Goal: Find specific page/section: Find specific page/section

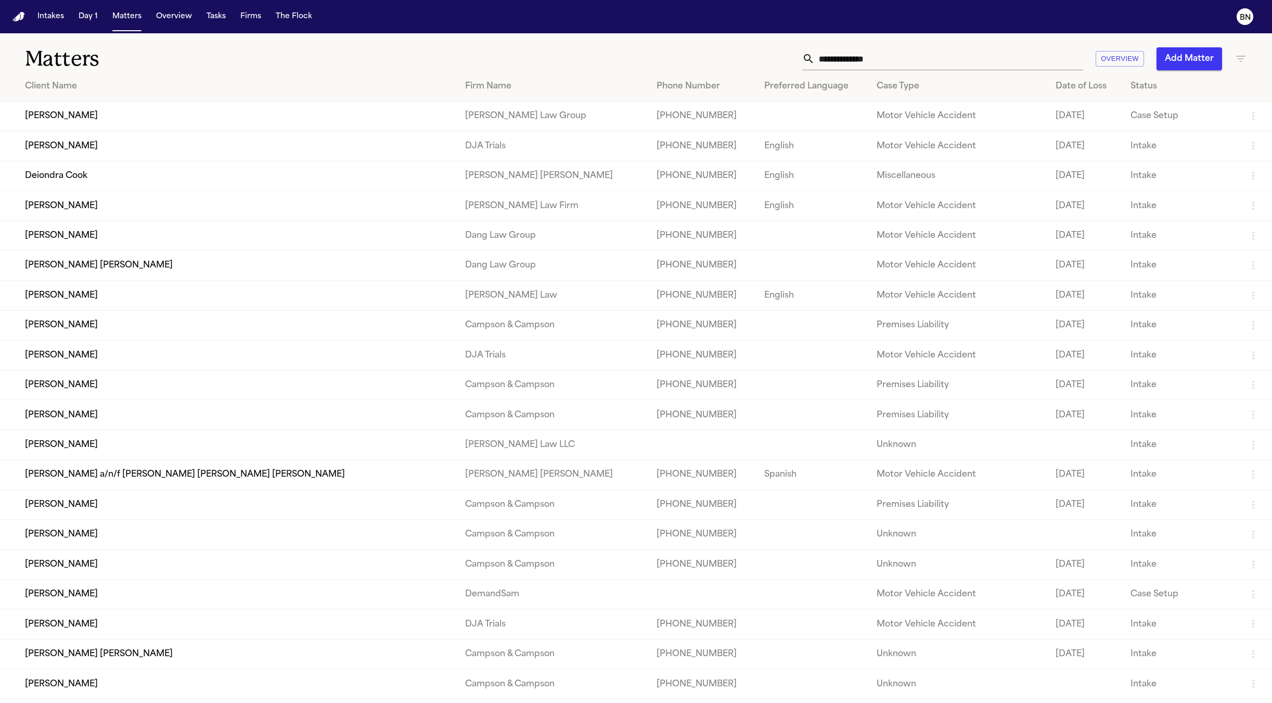
click at [1234, 59] on icon "button" at bounding box center [1240, 59] width 12 height 12
click at [1133, 127] on input "text" at bounding box center [1176, 122] width 132 height 15
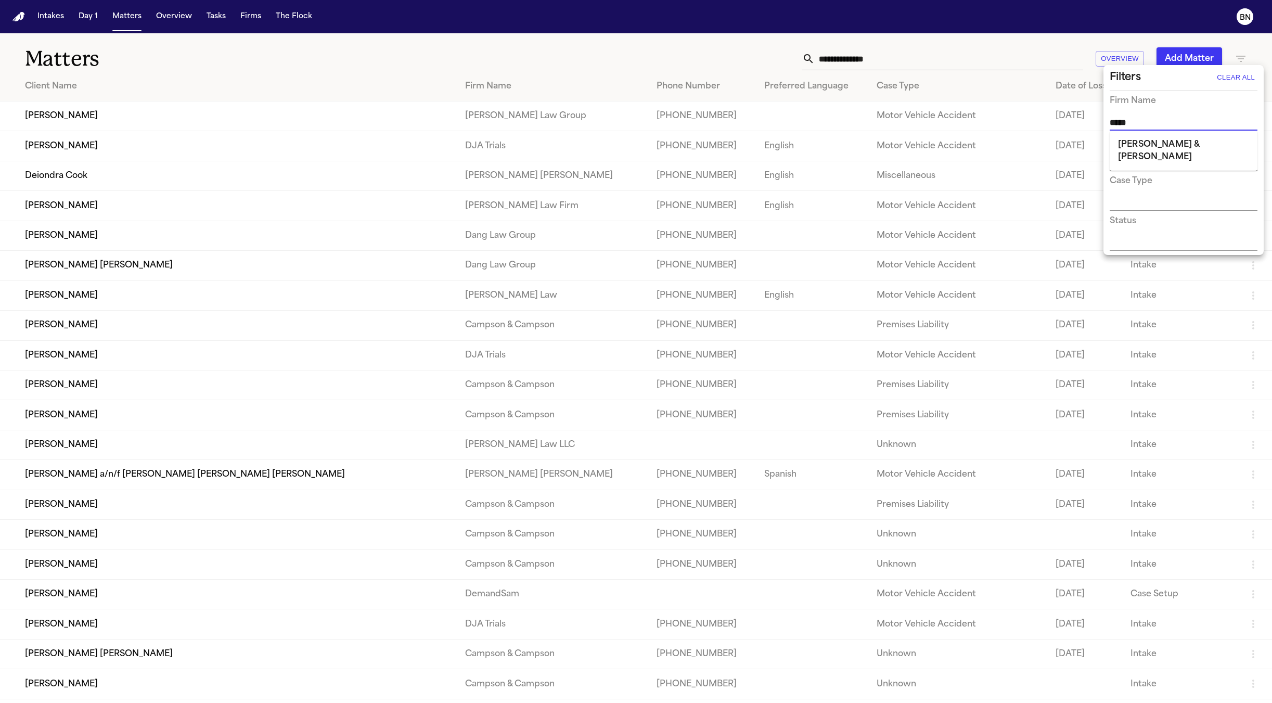
type input "******"
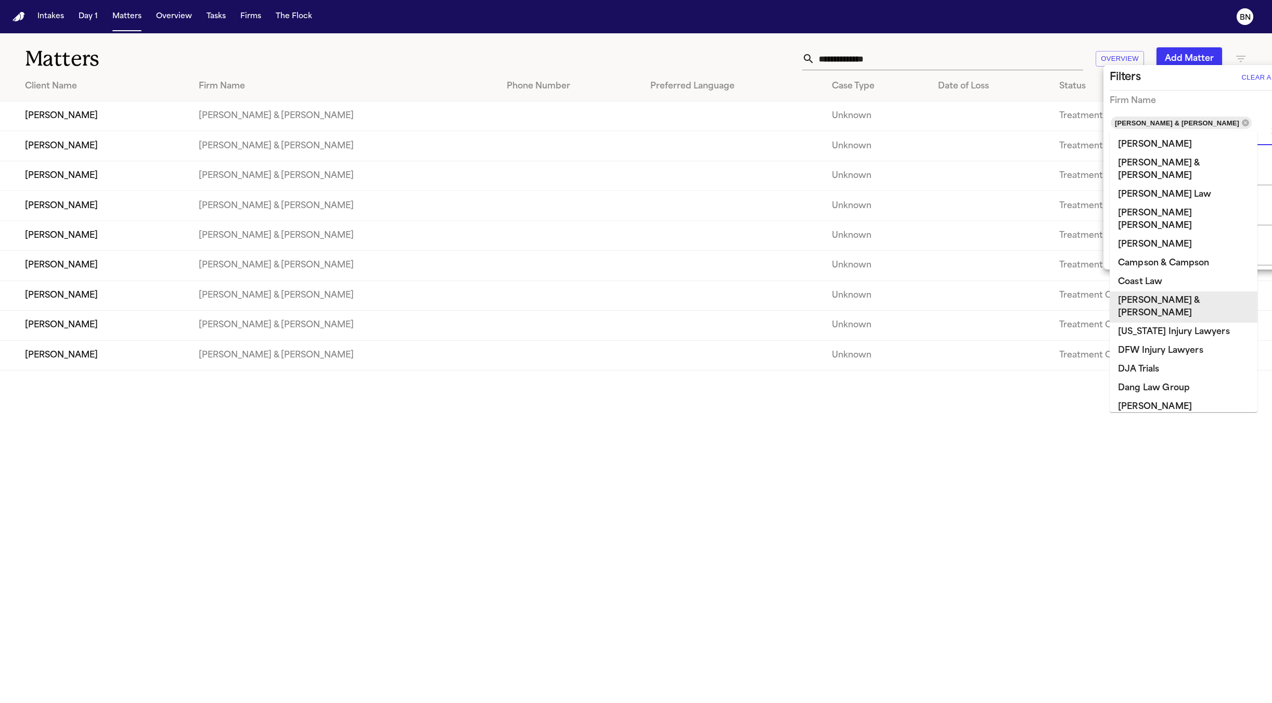
click at [663, 493] on div at bounding box center [636, 351] width 1272 height 703
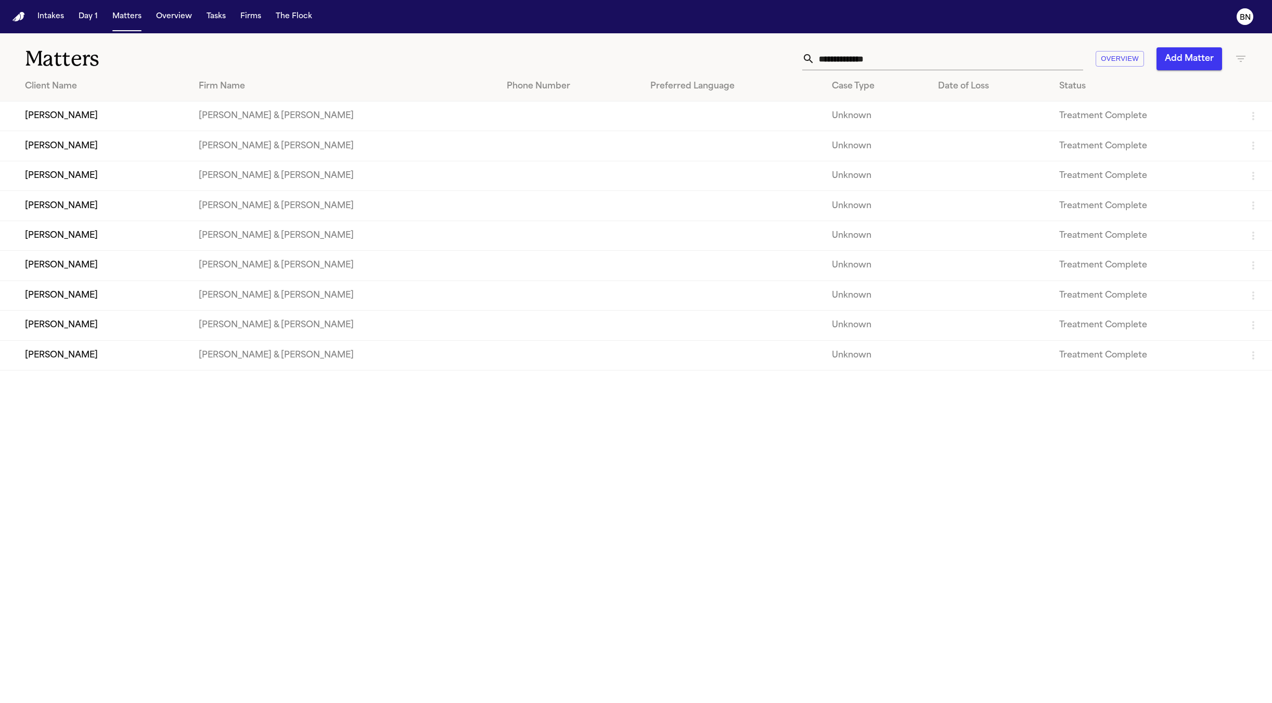
click at [84, 104] on td "Lawrence Espinoza" at bounding box center [95, 116] width 190 height 30
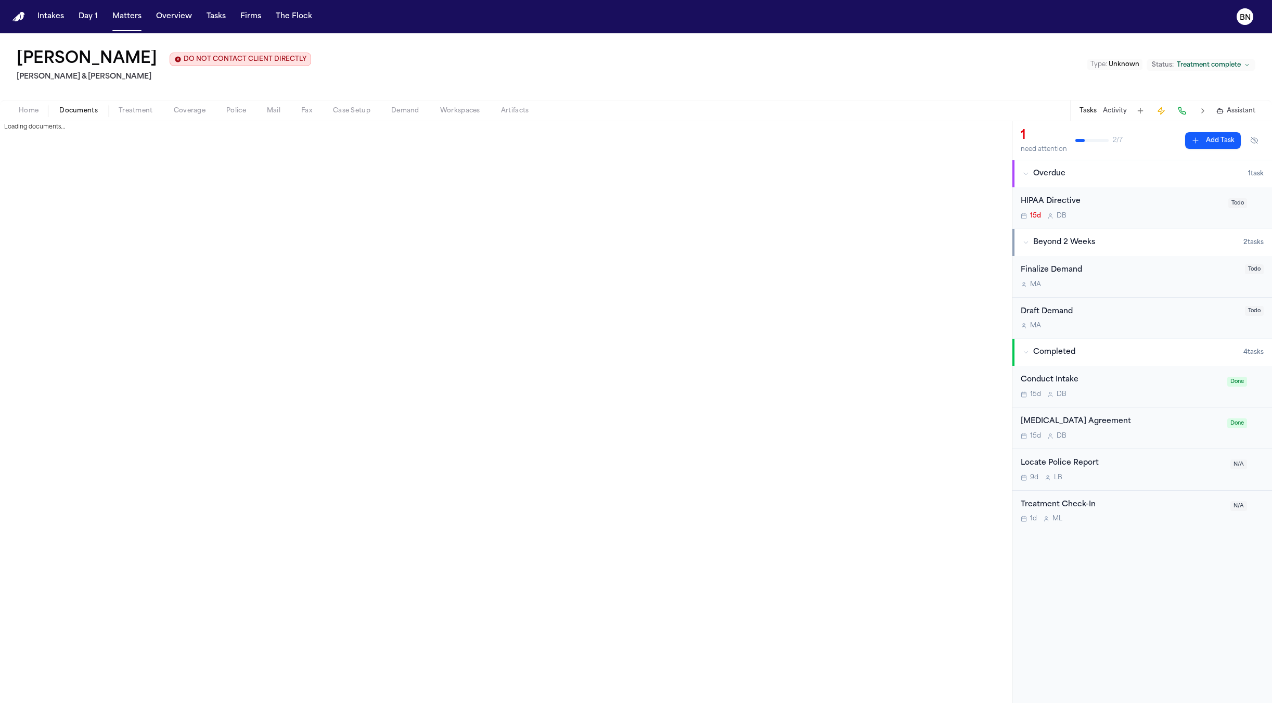
click at [100, 111] on button "Documents" at bounding box center [78, 111] width 59 height 12
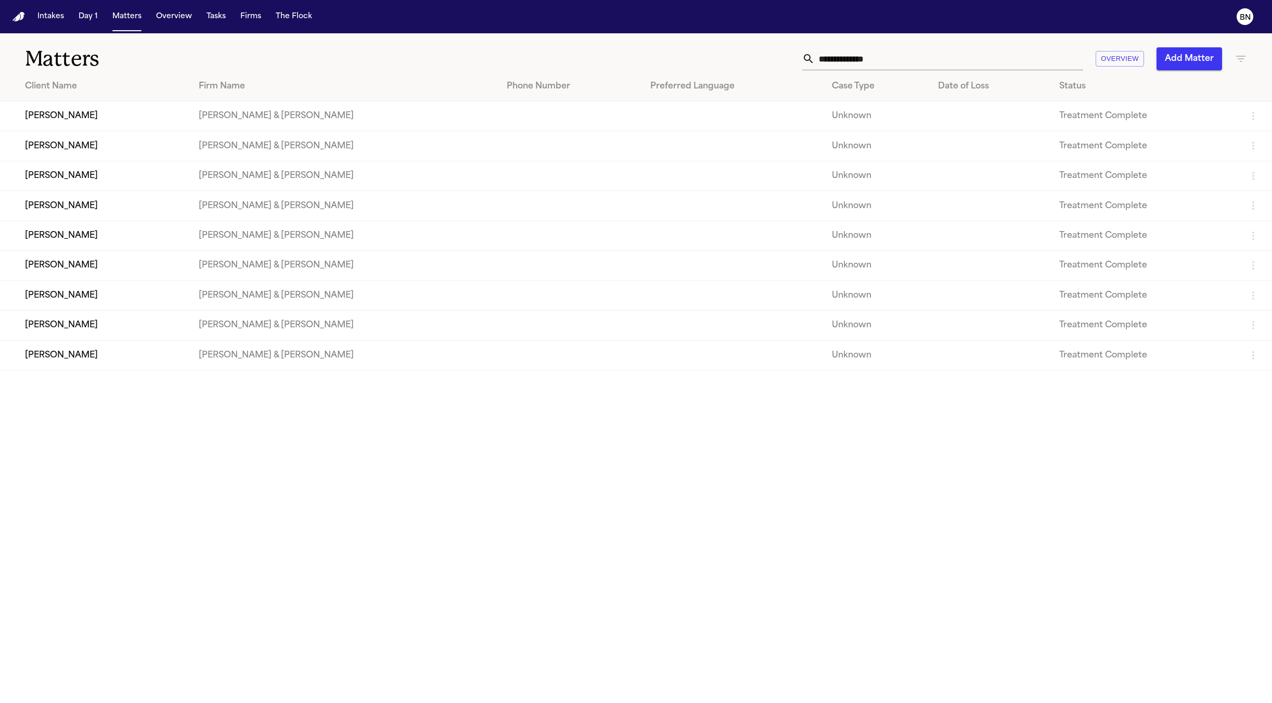
click at [256, 151] on td "Collins & Collins" at bounding box center [344, 146] width 308 height 30
click at [158, 148] on td "Jonathan Ayala" at bounding box center [95, 146] width 190 height 30
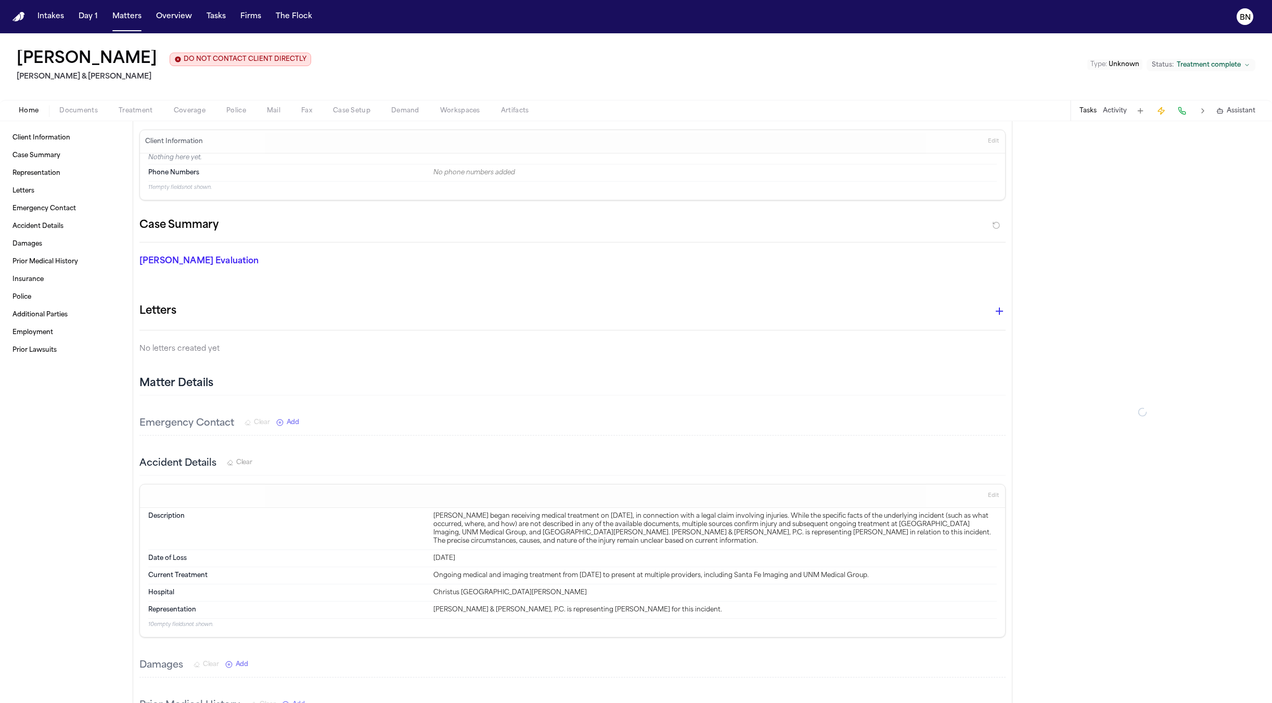
click at [91, 107] on span "Documents" at bounding box center [78, 111] width 38 height 8
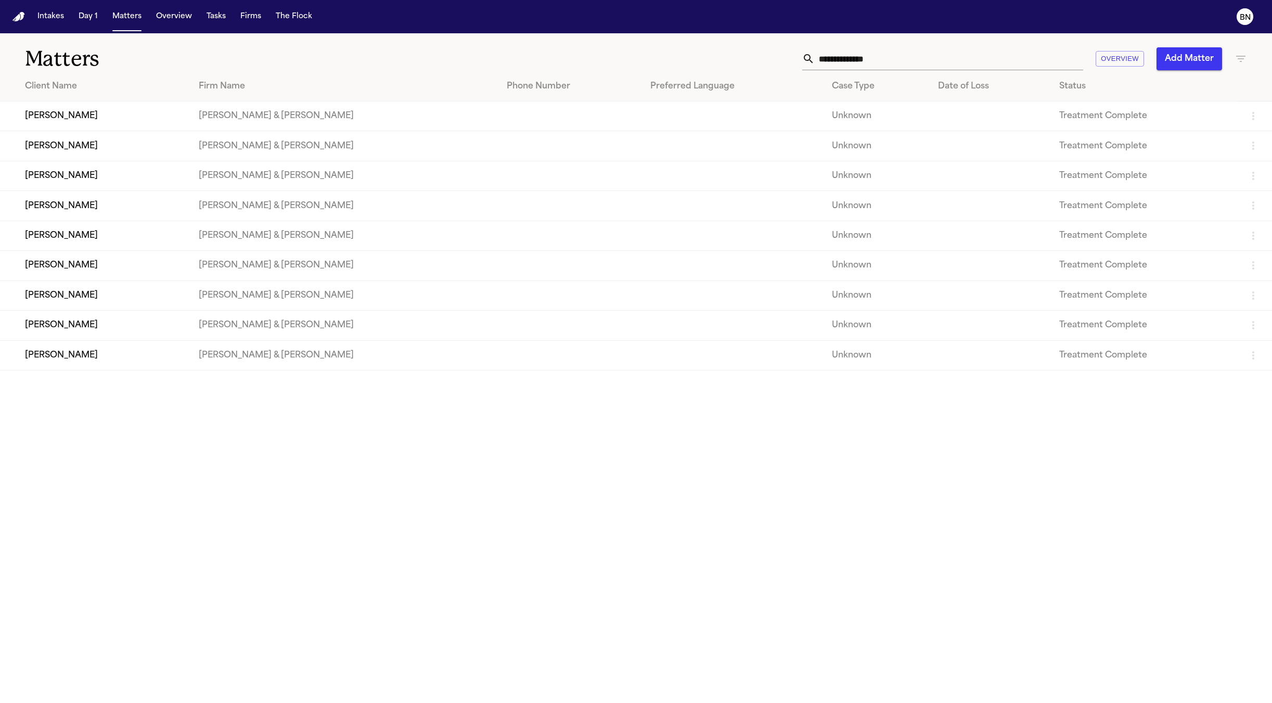
click at [87, 172] on td "Crystal Ericksen" at bounding box center [95, 176] width 190 height 30
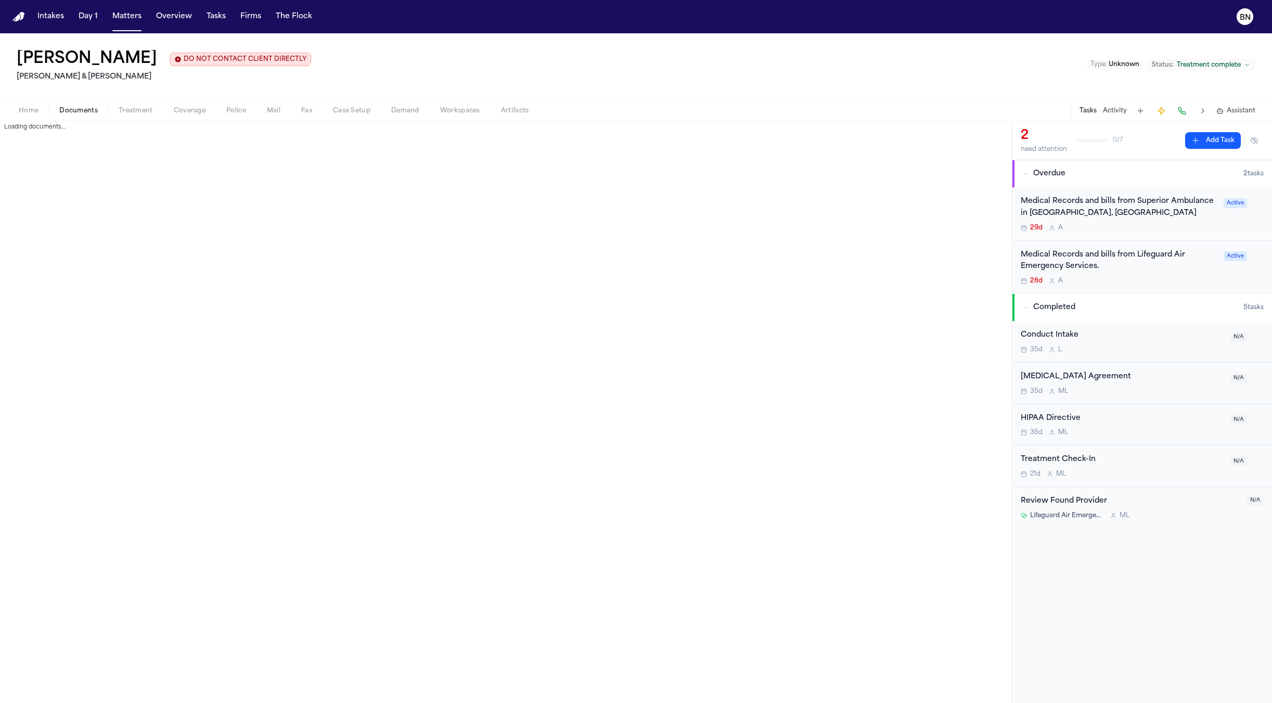
click at [84, 109] on span "Documents" at bounding box center [78, 111] width 38 height 8
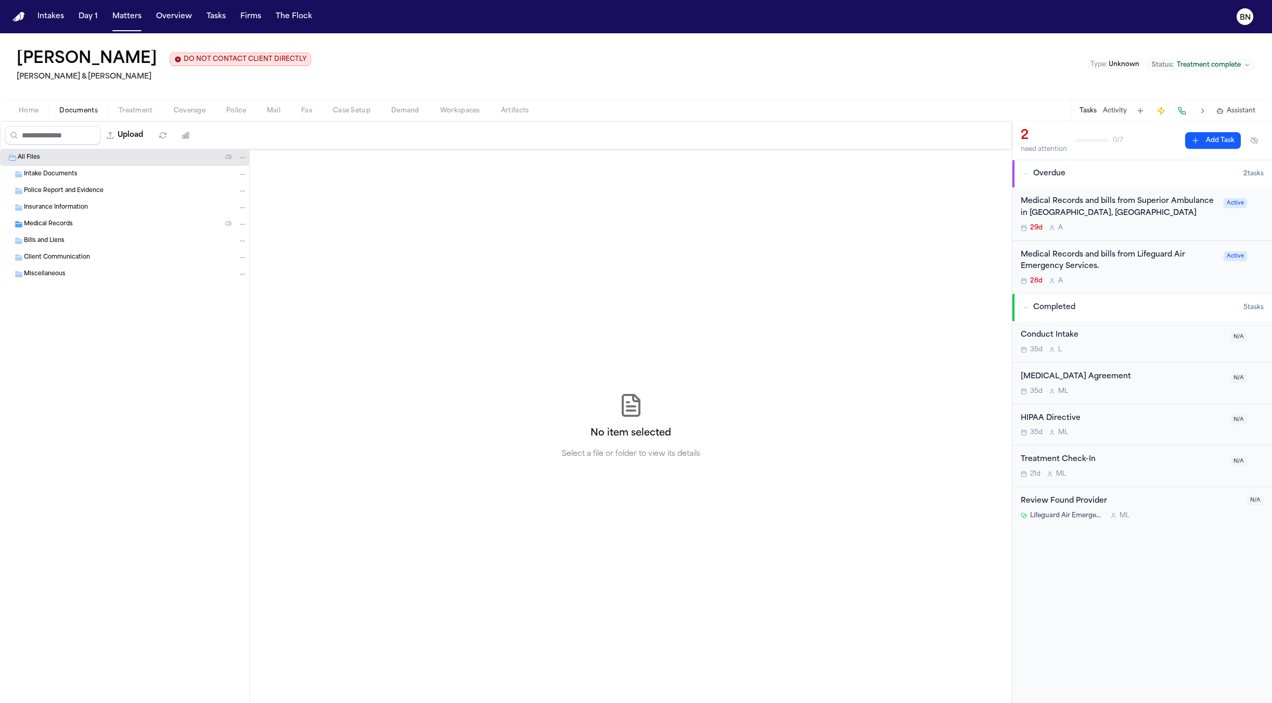
click at [93, 229] on div "Medical Records ( 3 )" at bounding box center [135, 224] width 223 height 9
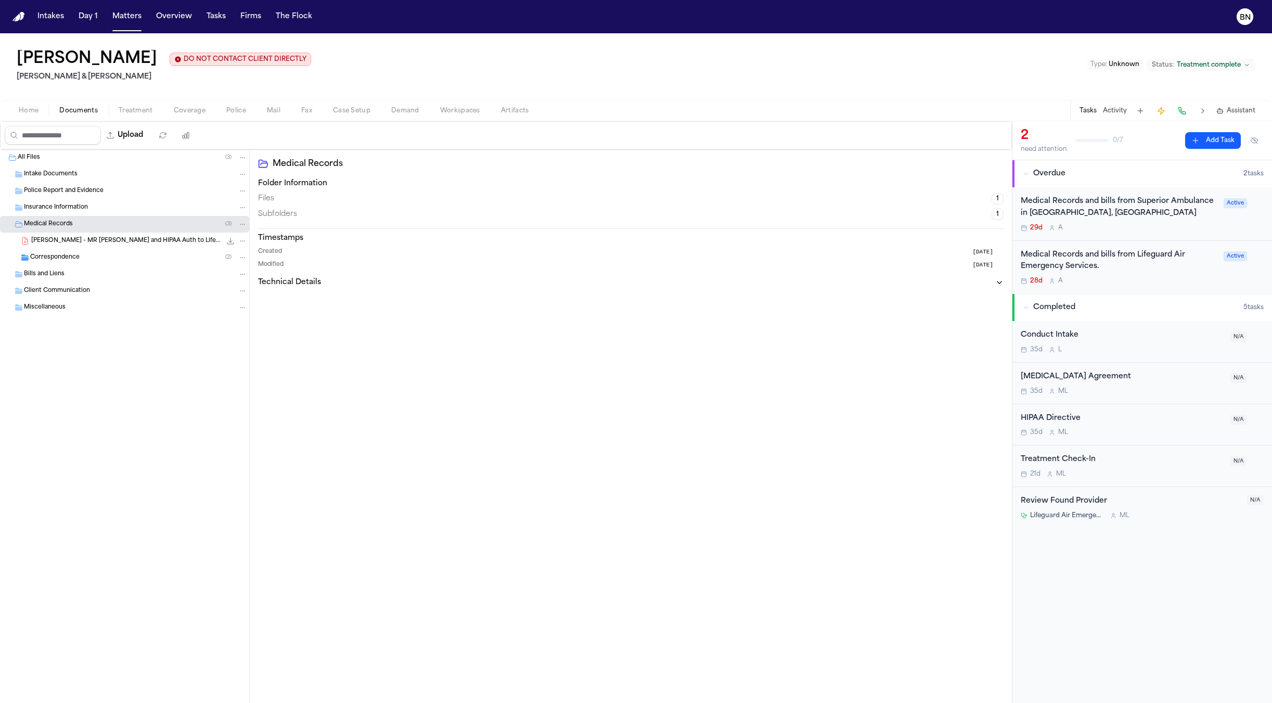
click at [94, 245] on span "C. Ericksen - MR Request and HIPAA Auth to Lifeguard Air and UNM Hospital - 7.1…" at bounding box center [126, 241] width 190 height 9
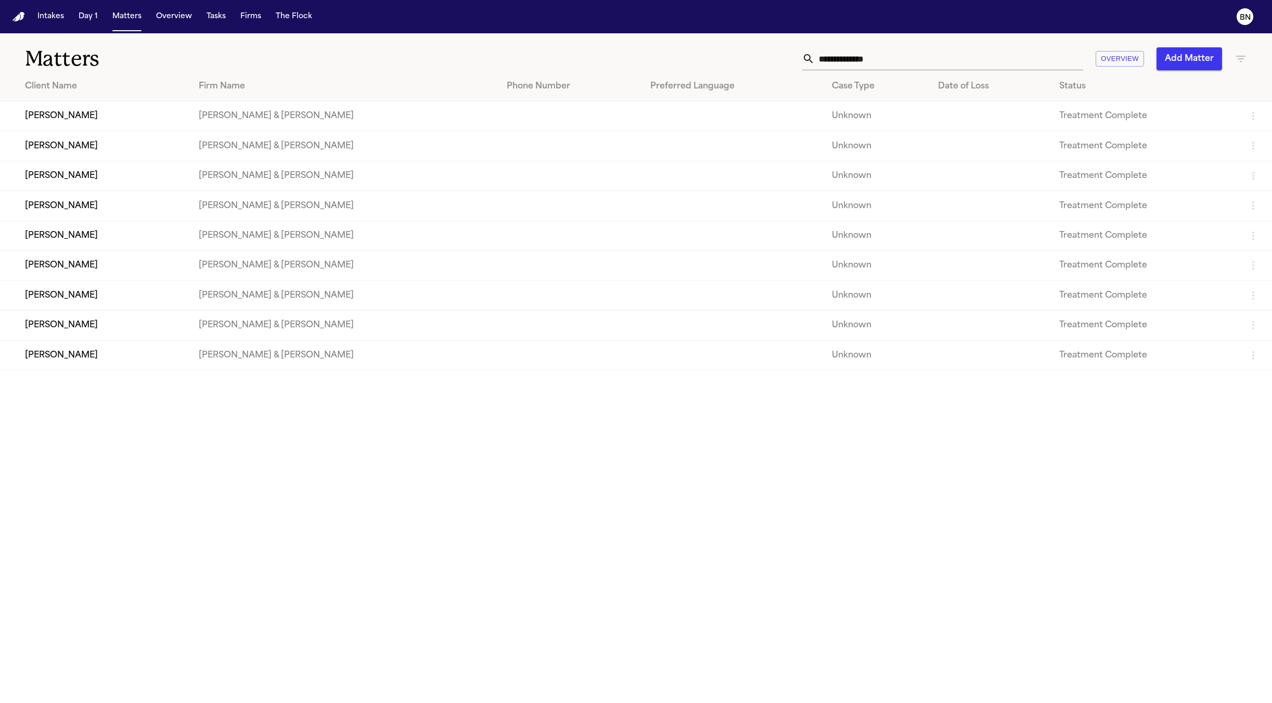
click at [97, 217] on td "Elizabeth Abarca" at bounding box center [95, 206] width 190 height 30
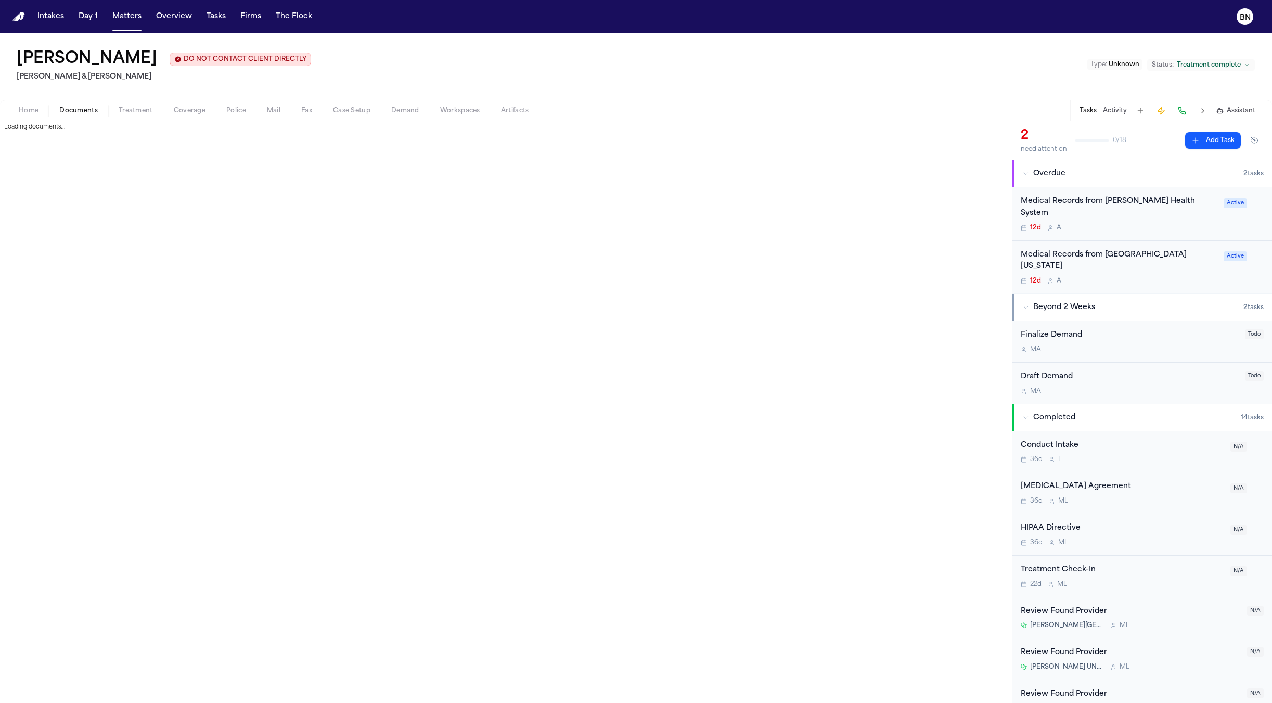
click at [66, 112] on span "Documents" at bounding box center [78, 111] width 38 height 8
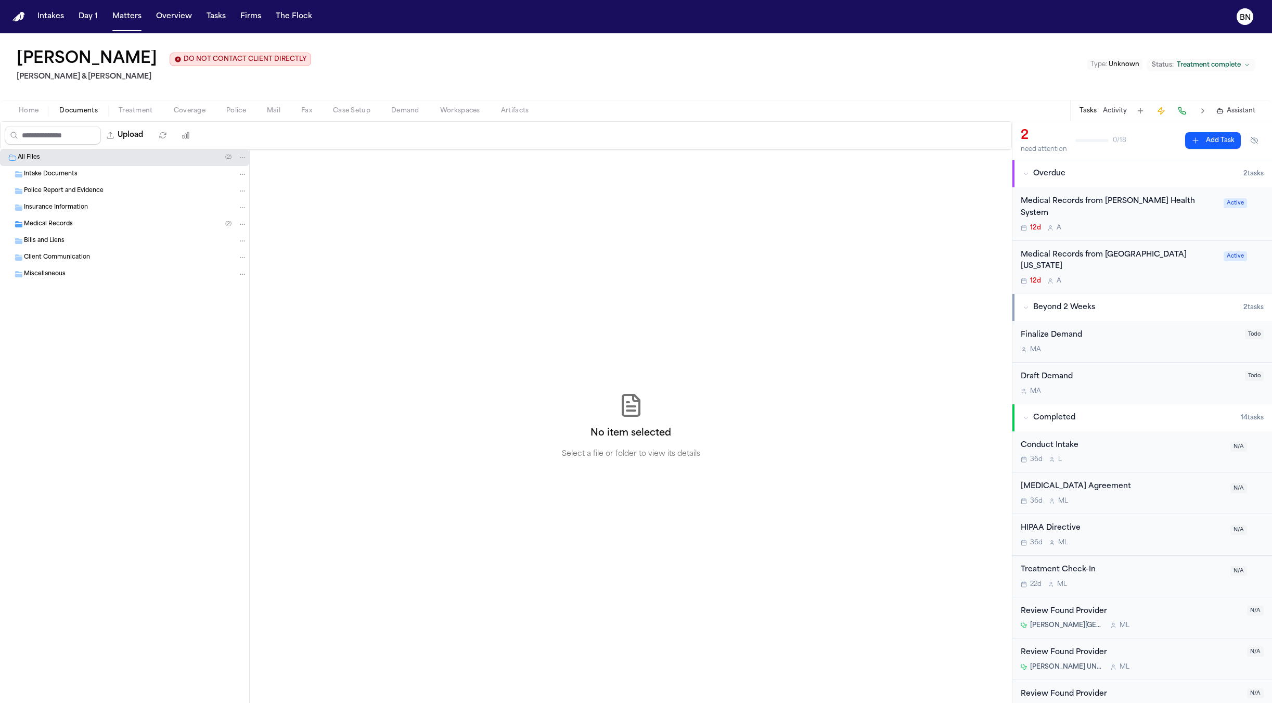
click at [82, 225] on div "Medical Records ( 2 )" at bounding box center [135, 224] width 223 height 9
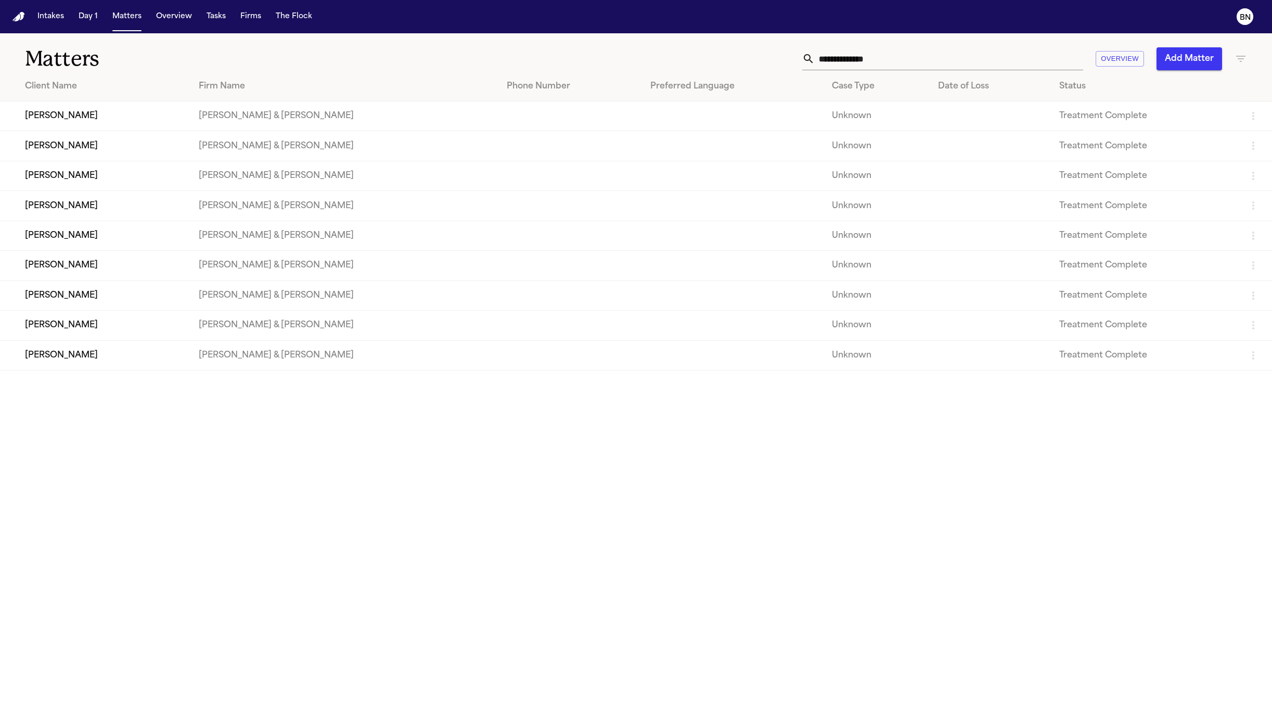
click at [87, 267] on td "Dominic Baca" at bounding box center [95, 266] width 190 height 30
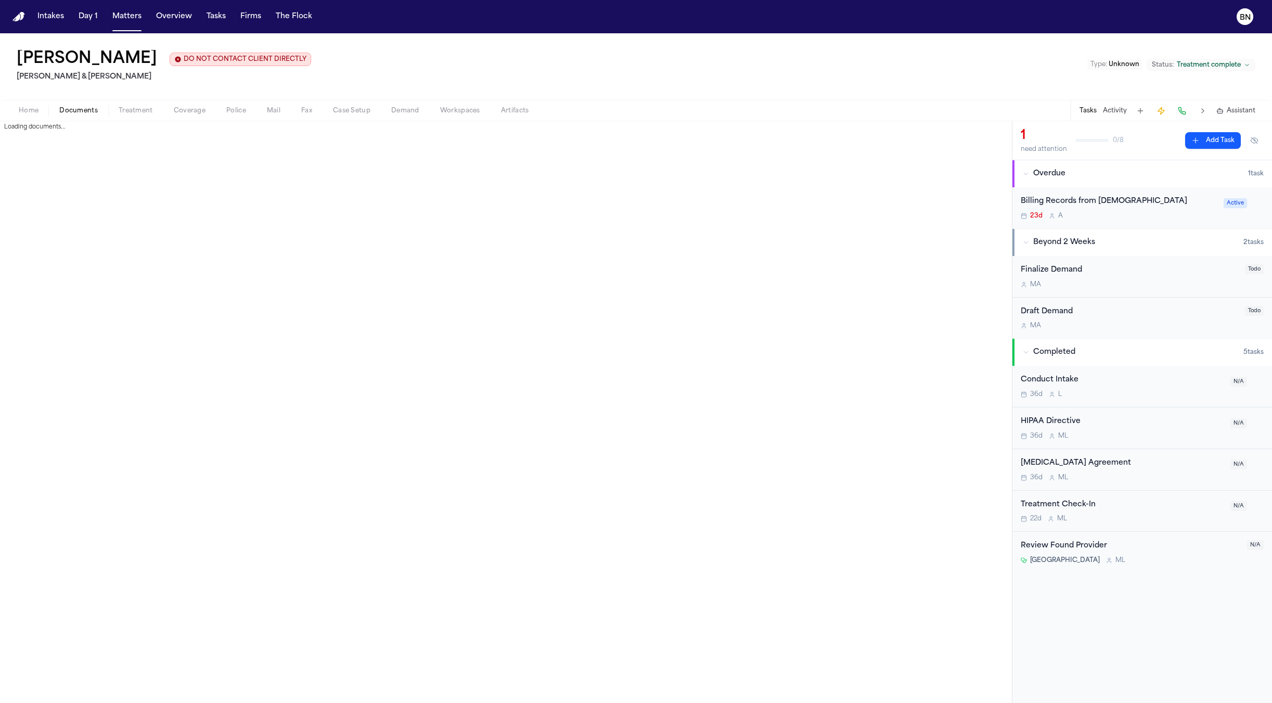
click at [65, 110] on span "Documents" at bounding box center [78, 111] width 38 height 8
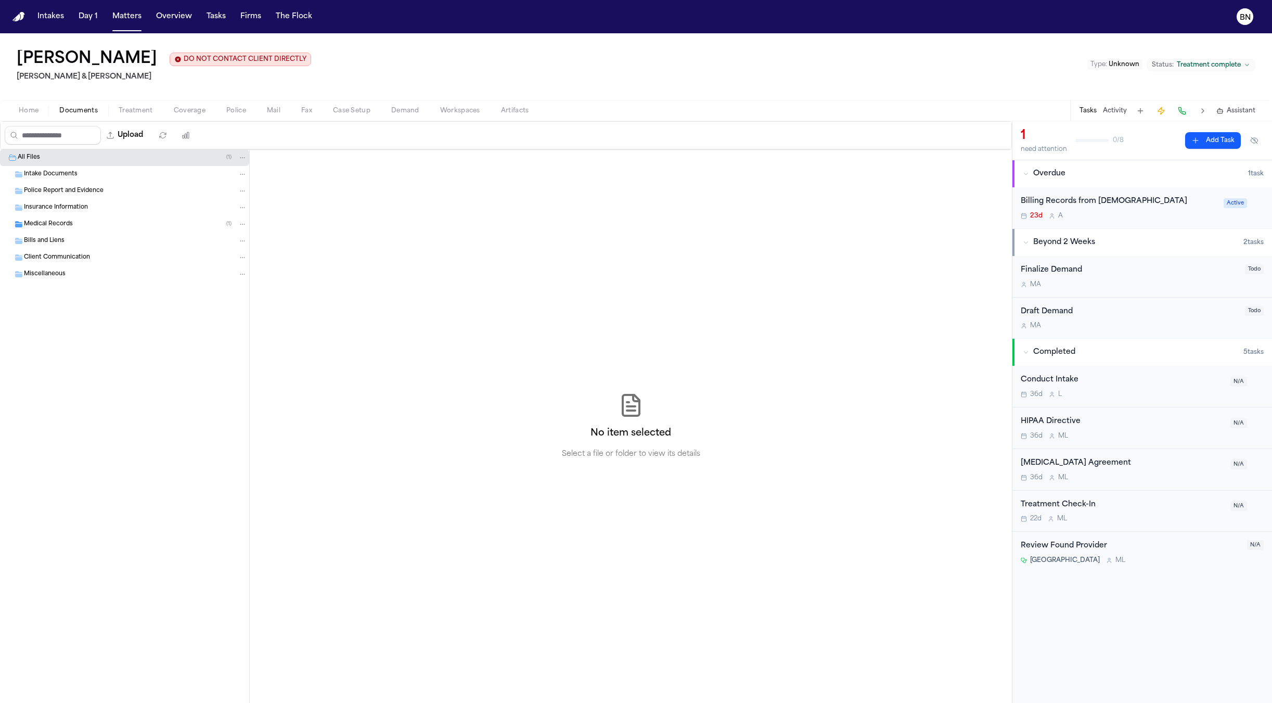
click at [125, 212] on div "Insurance Information" at bounding box center [135, 207] width 223 height 9
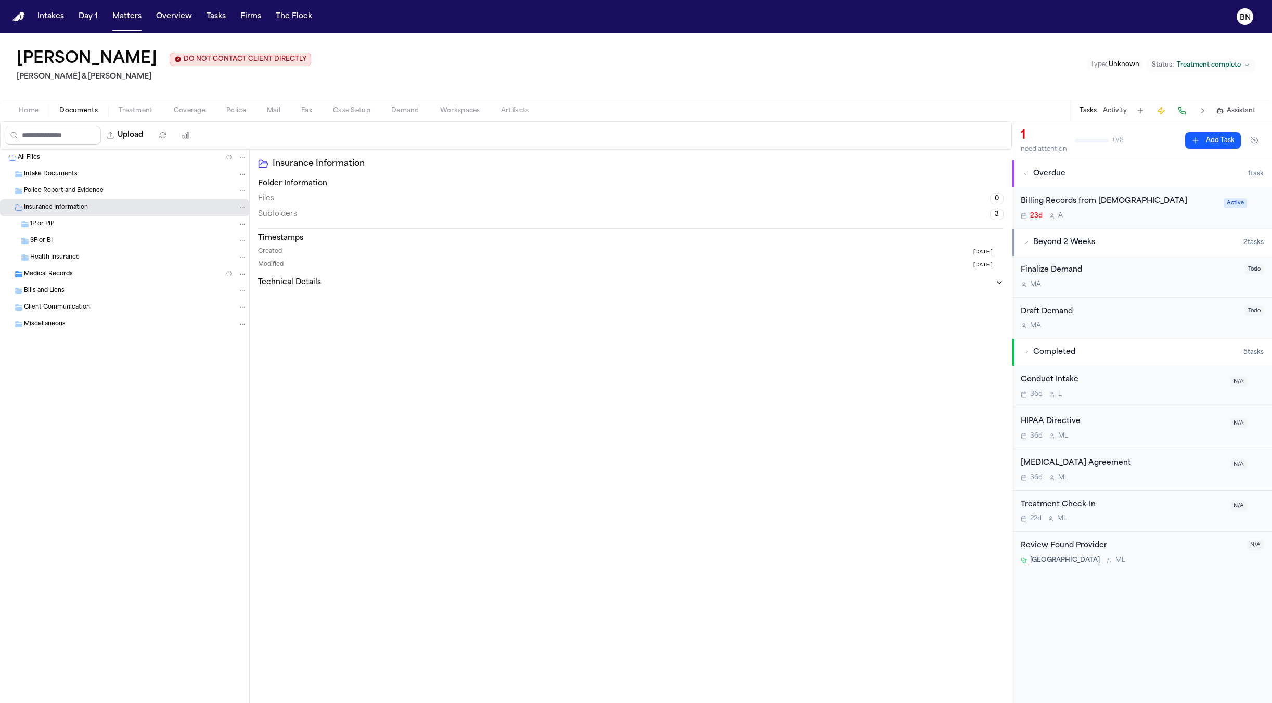
click at [125, 220] on div "1P or PIP" at bounding box center [124, 224] width 249 height 17
click at [129, 262] on div "Health Insurance" at bounding box center [138, 257] width 217 height 9
click at [129, 272] on div "Medical Records ( 1 )" at bounding box center [135, 273] width 223 height 9
click at [120, 291] on div "Correspondence ( 1 )" at bounding box center [138, 290] width 217 height 9
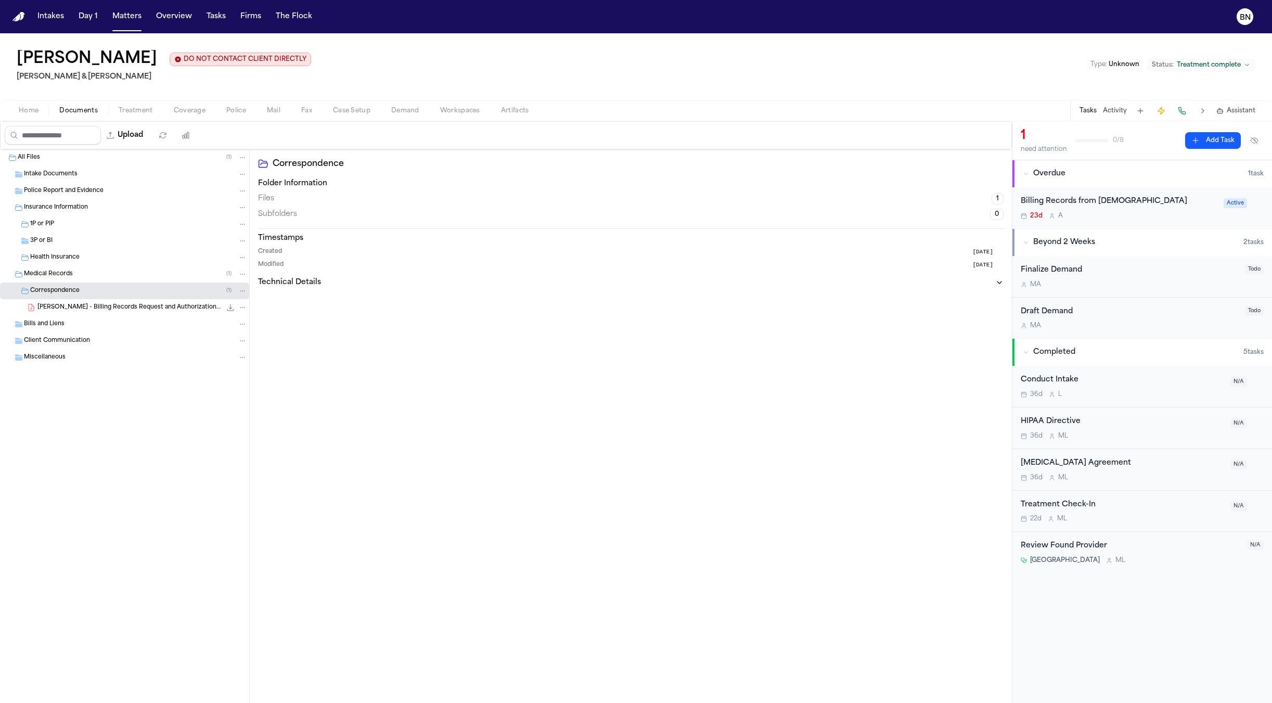
click at [117, 311] on span "D. Baca - Billing Records Request and Authorizations to Presbyterian Medical Se…" at bounding box center [129, 307] width 184 height 9
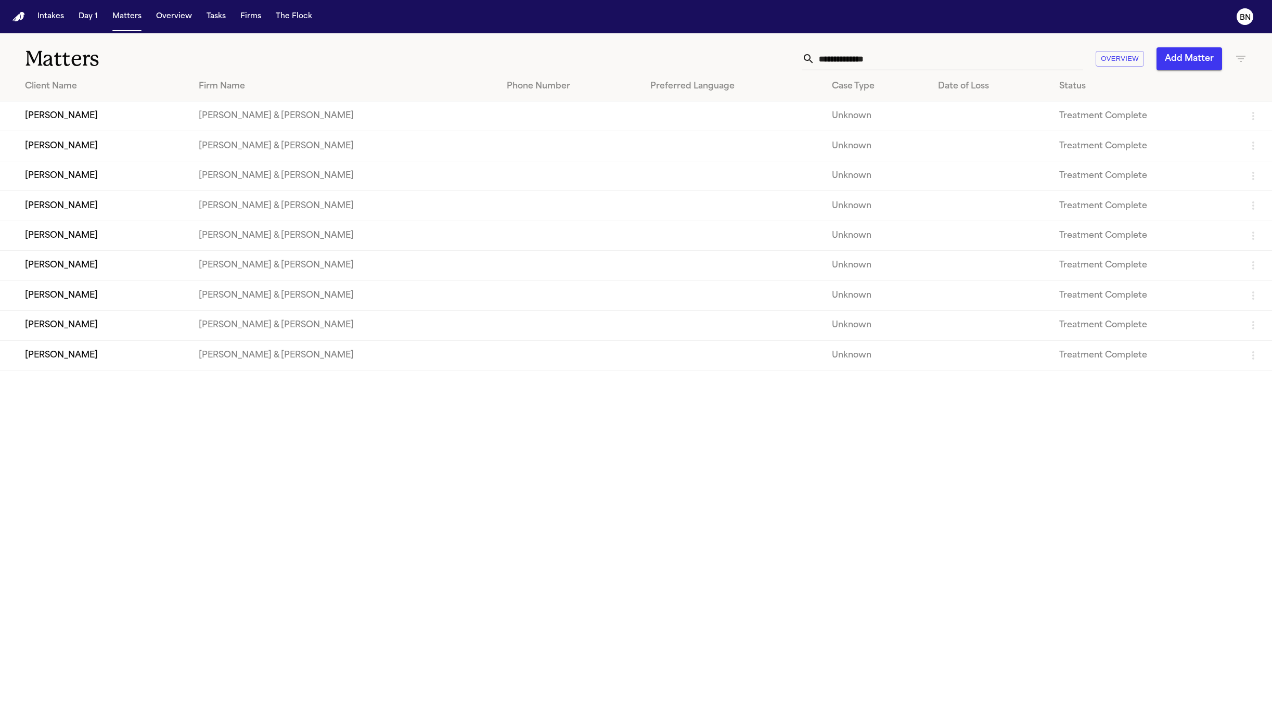
click at [190, 370] on td "Sonja Boucher" at bounding box center [95, 355] width 190 height 30
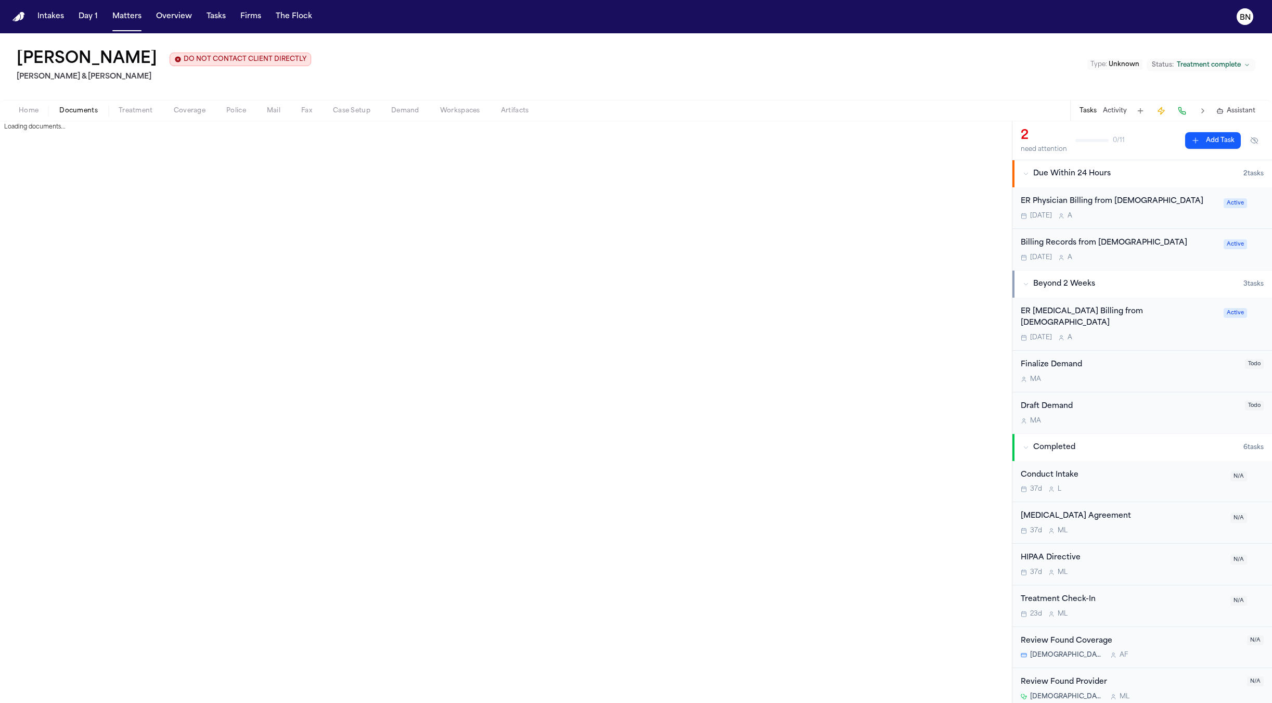
click at [89, 114] on span "Documents" at bounding box center [78, 111] width 38 height 8
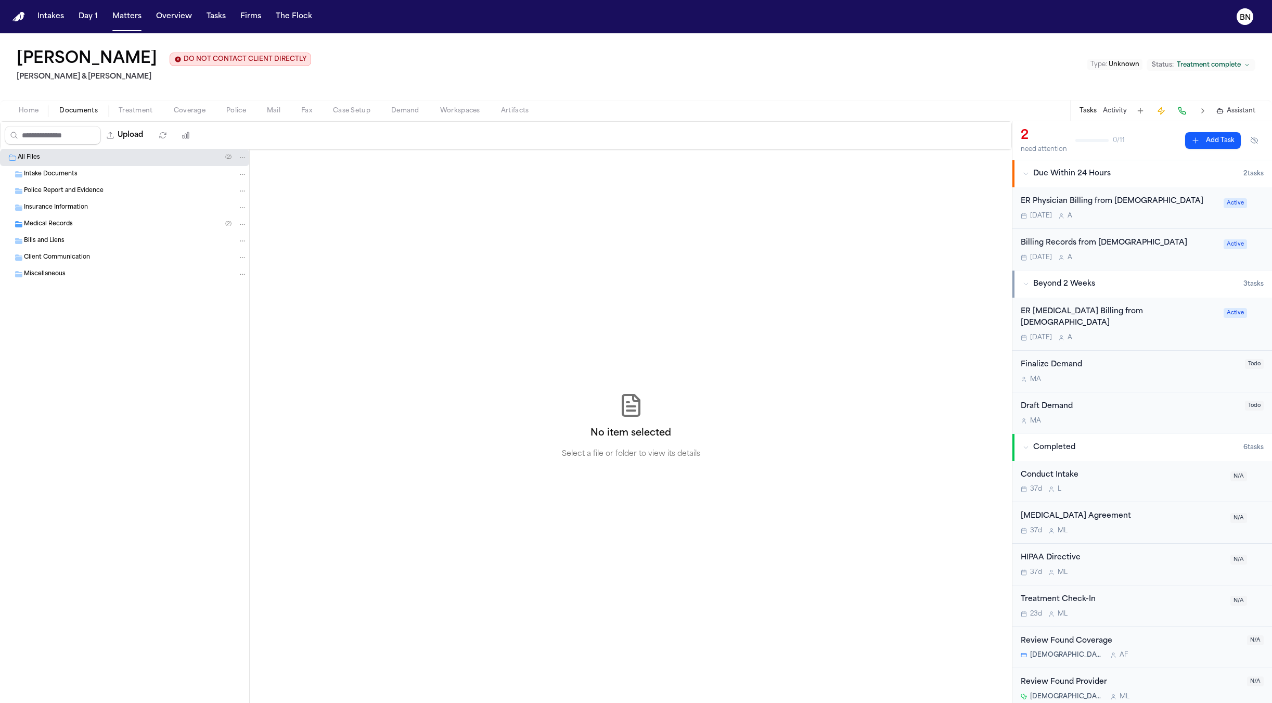
click at [102, 232] on div "Medical Records ( 2 )" at bounding box center [124, 224] width 249 height 17
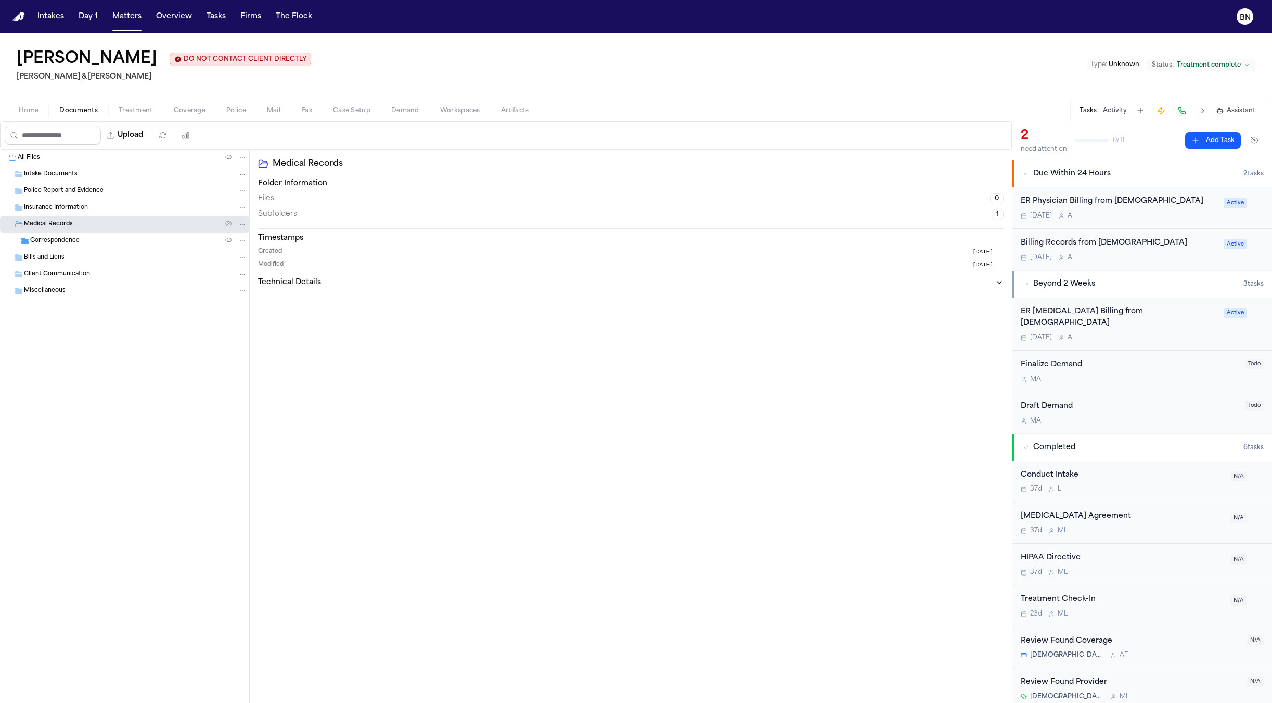
click at [103, 237] on div "Correspondence ( 2 )" at bounding box center [124, 241] width 249 height 17
click at [106, 252] on div "S. Boucher - Billing and Records Request to Presbyterian Medical Services - 7.2…" at bounding box center [124, 257] width 249 height 17
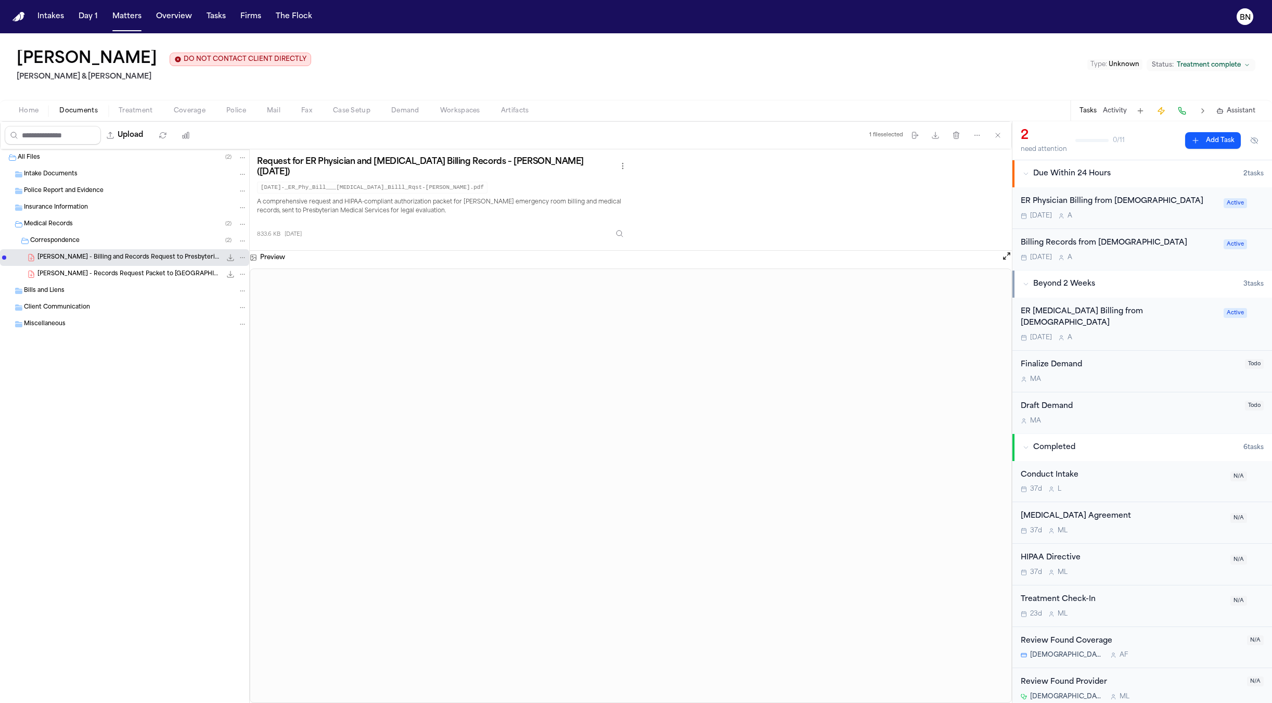
click at [114, 279] on span "S. Boucher - Records Request Packet to Presbyterian Hospital - 7.14.25" at bounding box center [129, 274] width 184 height 9
